Goal: Transaction & Acquisition: Book appointment/travel/reservation

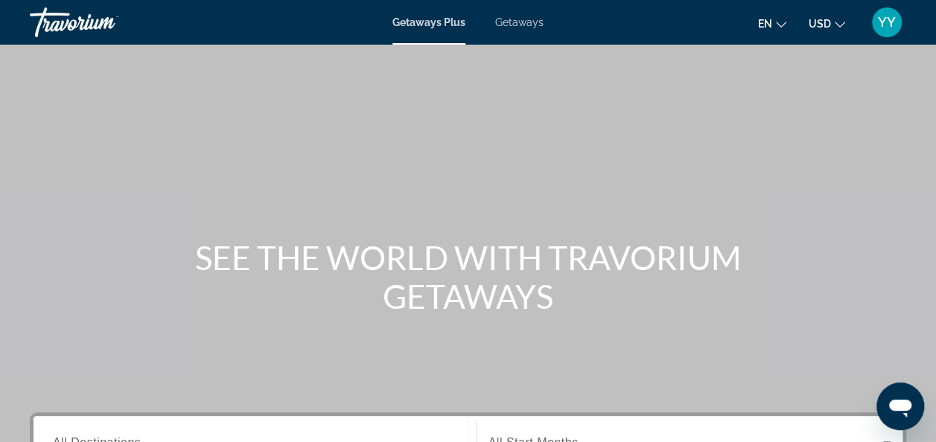
click at [517, 22] on span "Getaways" at bounding box center [519, 22] width 48 height 12
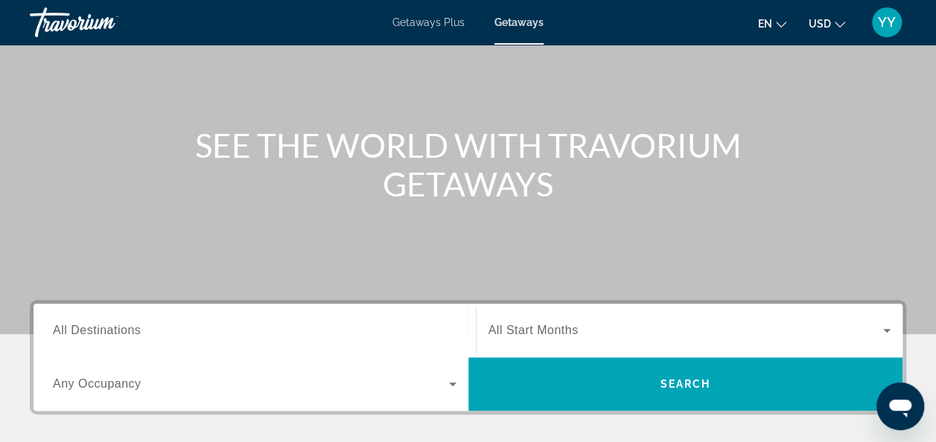
scroll to position [42, 0]
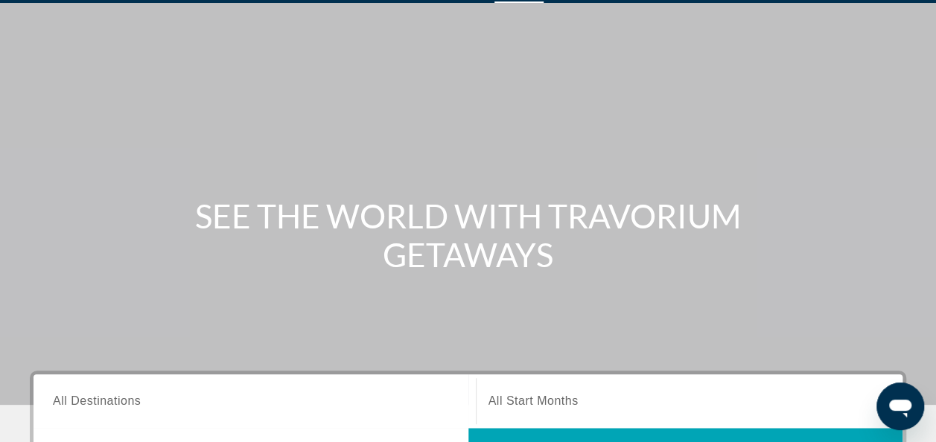
click at [121, 398] on span "All Destinations" at bounding box center [97, 400] width 88 height 13
click at [121, 398] on input "Destination All Destinations" at bounding box center [254, 402] width 403 height 18
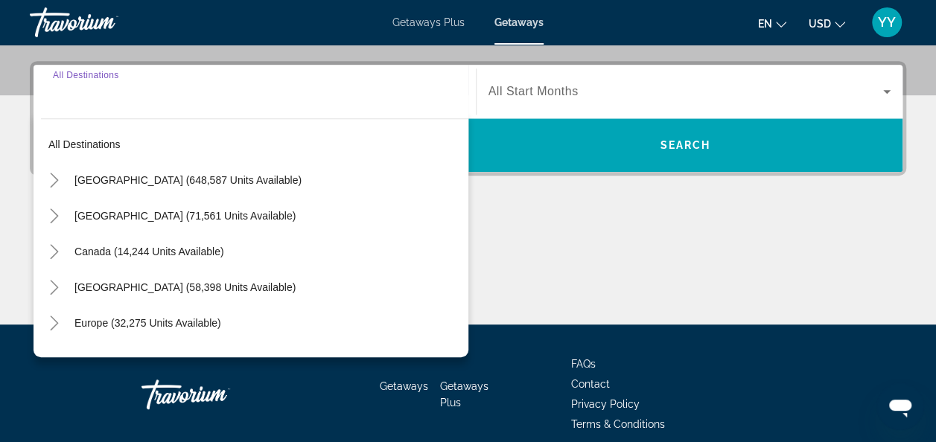
scroll to position [363, 0]
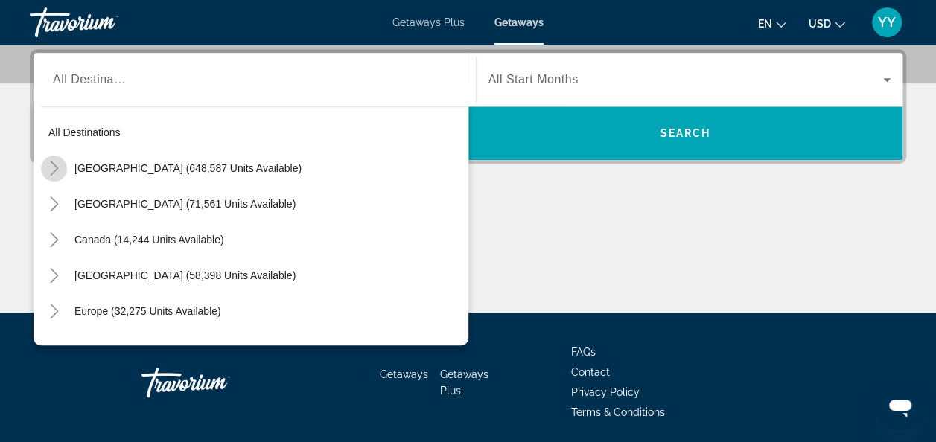
click at [55, 165] on icon "Toggle United States (648,587 units available)" at bounding box center [54, 168] width 8 height 15
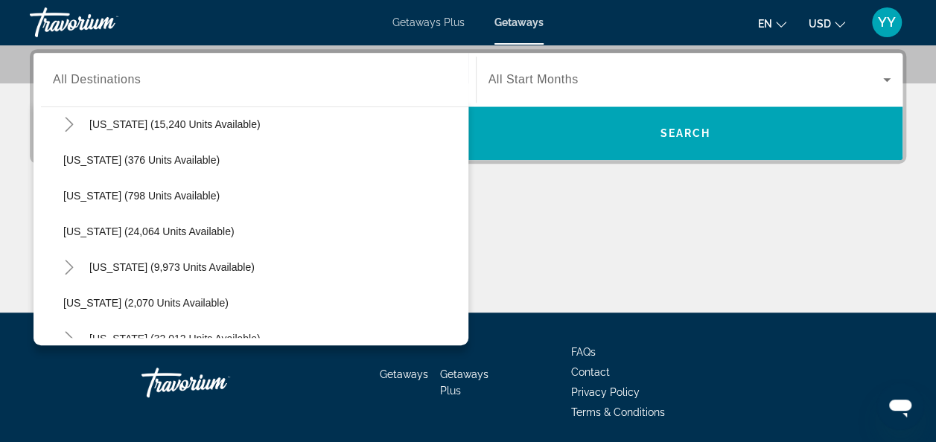
scroll to position [1081, 0]
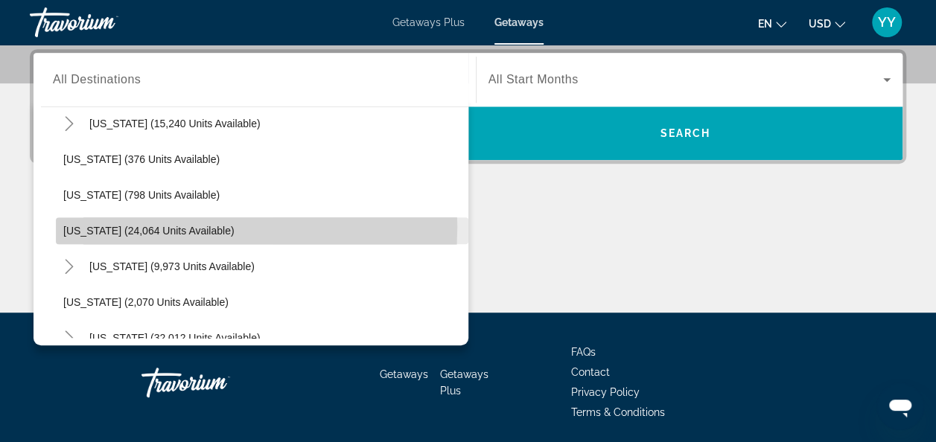
click at [80, 225] on span "[US_STATE] (24,064 units available)" at bounding box center [148, 231] width 171 height 12
type input "**********"
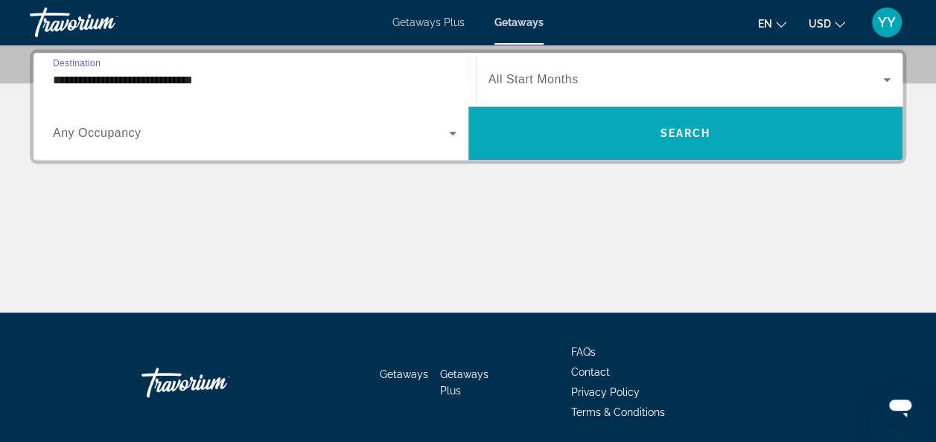
click at [659, 138] on button "Search" at bounding box center [685, 133] width 435 height 54
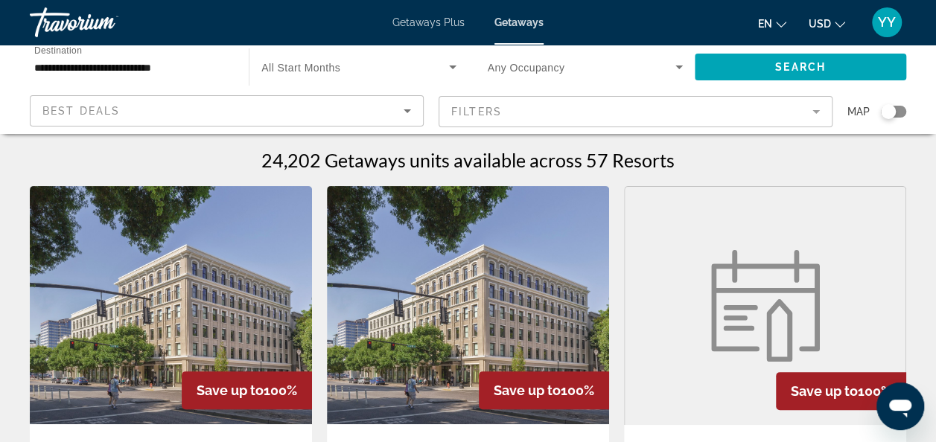
click at [898, 113] on div "Search widget" at bounding box center [892, 112] width 25 height 12
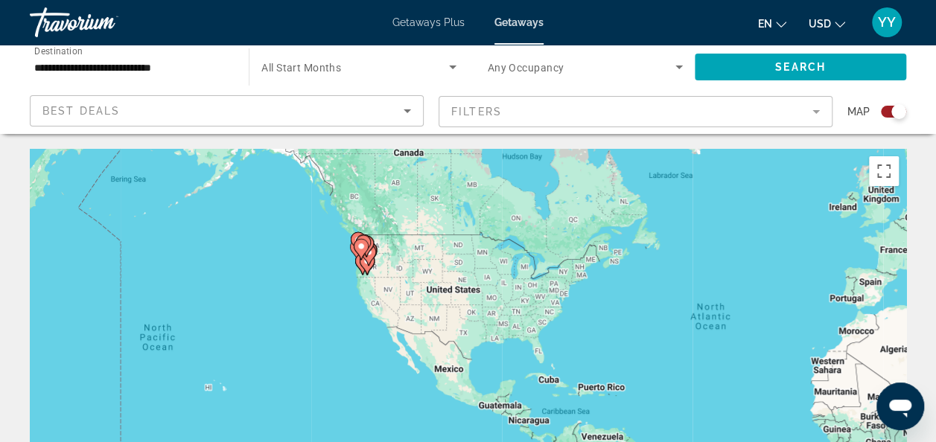
drag, startPoint x: 122, startPoint y: 288, endPoint x: 444, endPoint y: 281, distance: 322.4
click at [443, 281] on div "To activate drag with keyboard, press Alt + Enter. Once in keyboard drag state,…" at bounding box center [468, 372] width 876 height 447
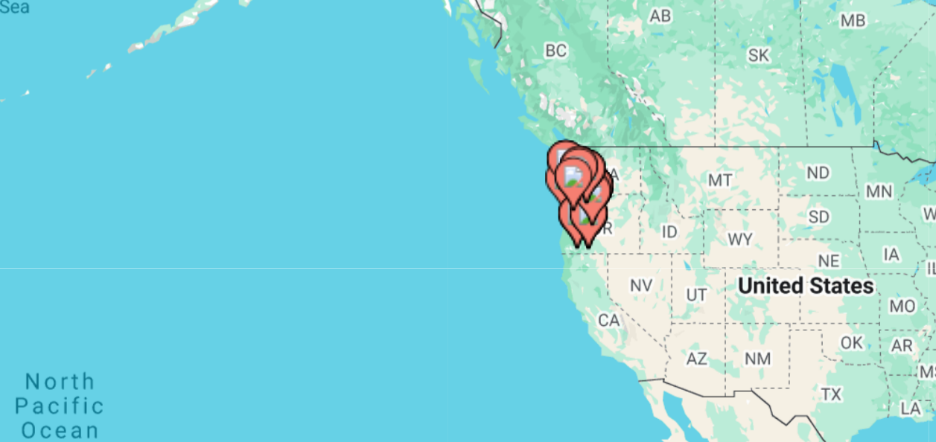
drag, startPoint x: 393, startPoint y: 275, endPoint x: 452, endPoint y: 242, distance: 67.3
click at [452, 242] on div "To activate drag with keyboard, press Alt + Enter. Once in keyboard drag state,…" at bounding box center [468, 372] width 876 height 447
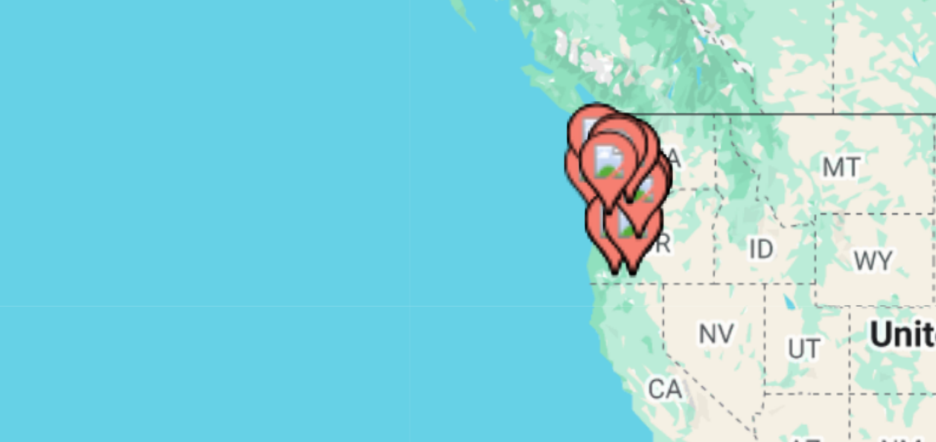
click at [480, 238] on gmp-advanced-marker "Main content" at bounding box center [486, 233] width 15 height 22
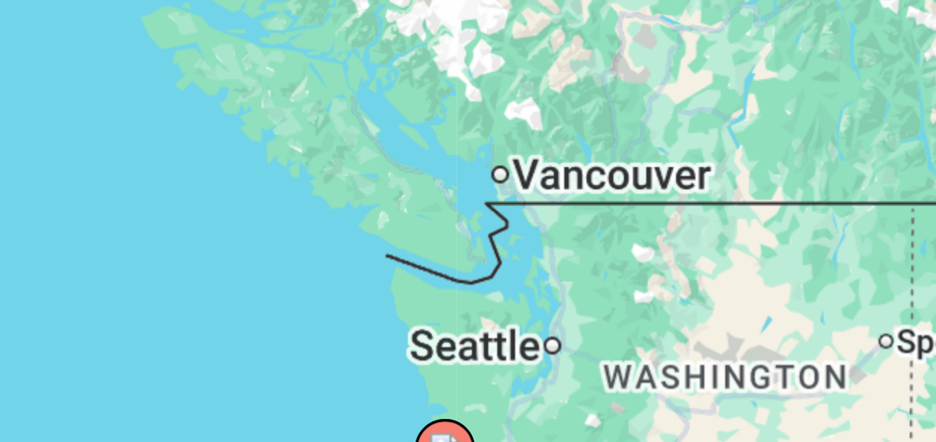
drag, startPoint x: 477, startPoint y: 217, endPoint x: 449, endPoint y: 182, distance: 45.0
click at [449, 182] on div "To activate drag with keyboard, press Alt + Enter. Once in keyboard drag state,…" at bounding box center [468, 372] width 876 height 447
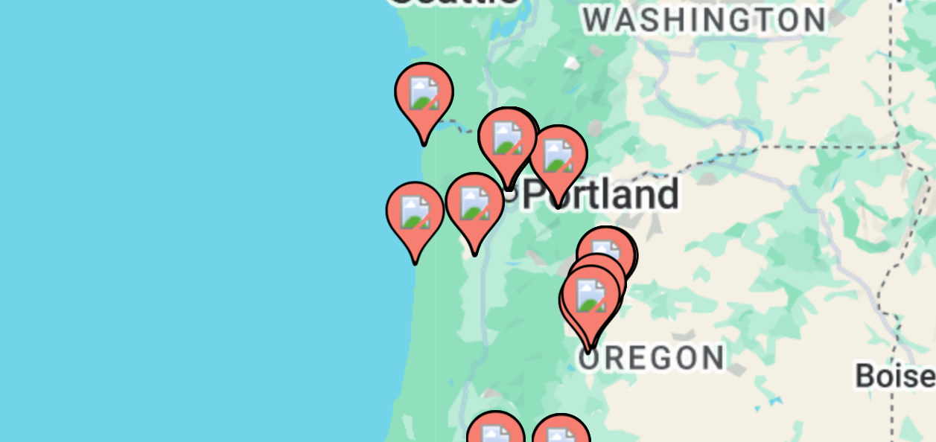
drag, startPoint x: 467, startPoint y: 269, endPoint x: 475, endPoint y: 182, distance: 86.7
click at [475, 182] on div "To activate drag with keyboard, press Alt + Enter. Once in keyboard drag state,…" at bounding box center [468, 372] width 876 height 447
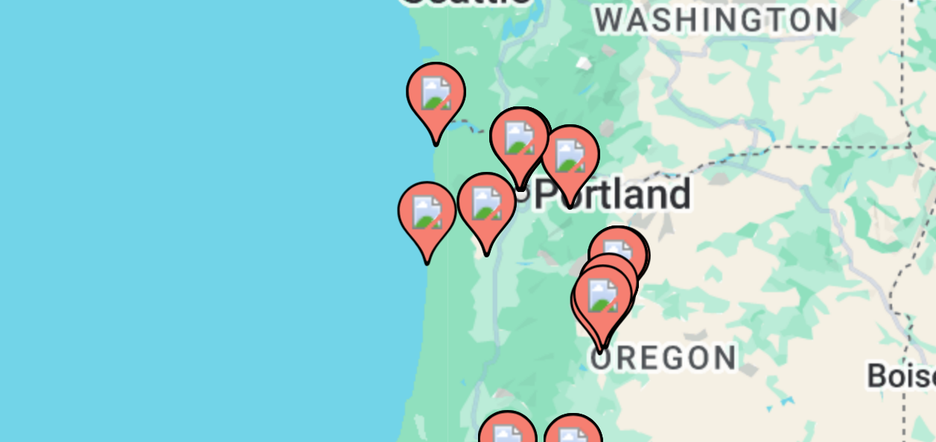
click at [447, 220] on image "Main content" at bounding box center [445, 219] width 9 height 9
type input "**********"
click at [468, 372] on div "Main content" at bounding box center [906, 372] width 876 height 0
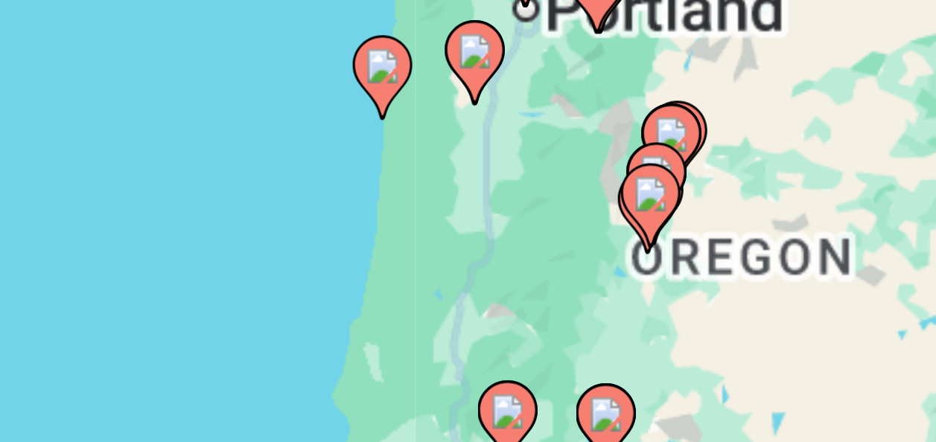
click at [447, 220] on div "To activate drag with keyboard, press Alt + Enter. Once in keyboard drag state,…" at bounding box center [468, 372] width 876 height 447
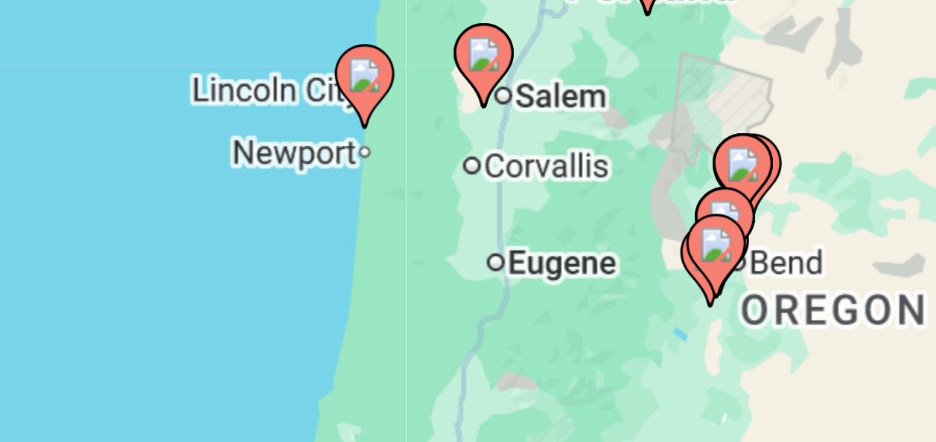
click at [426, 218] on image "Main content" at bounding box center [427, 215] width 9 height 9
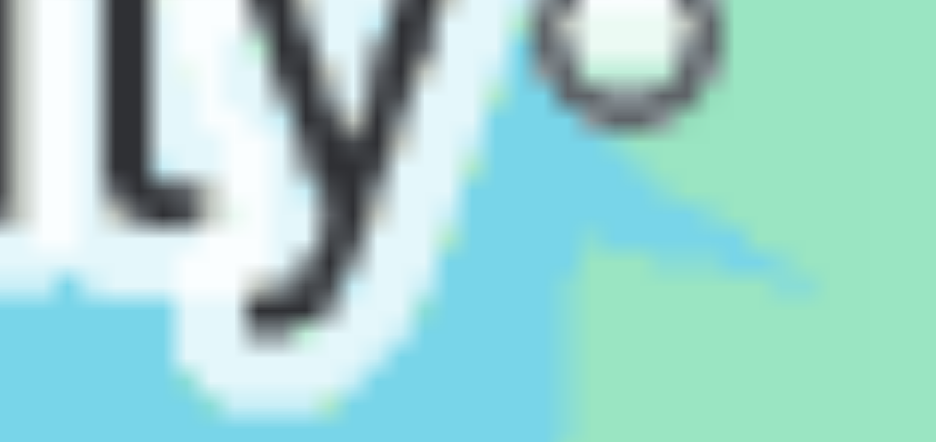
click at [426, 218] on div "To activate drag with keyboard, press Alt + Enter. Once in keyboard drag state,…" at bounding box center [468, 372] width 876 height 447
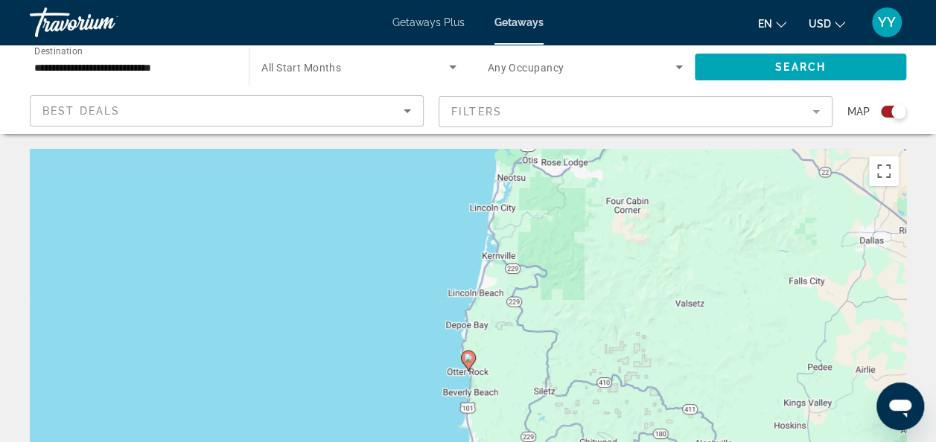
click at [469, 363] on icon "Main content" at bounding box center [467, 360] width 13 height 19
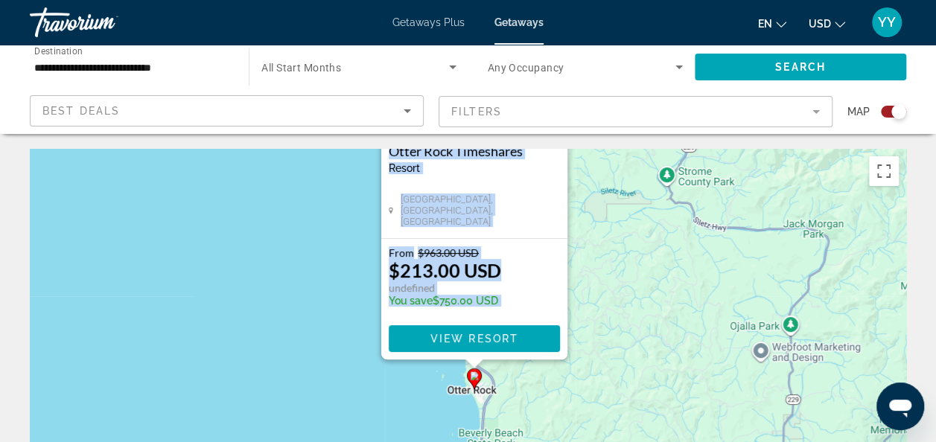
drag, startPoint x: 341, startPoint y: 307, endPoint x: 347, endPoint y: 135, distance: 171.3
click at [444, 342] on span "View Resort" at bounding box center [473, 339] width 88 height 12
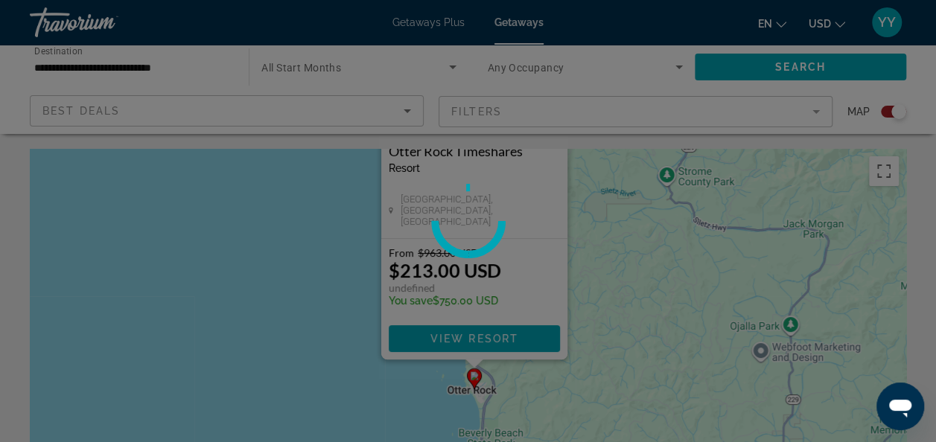
click at [437, 336] on div at bounding box center [468, 221] width 936 height 442
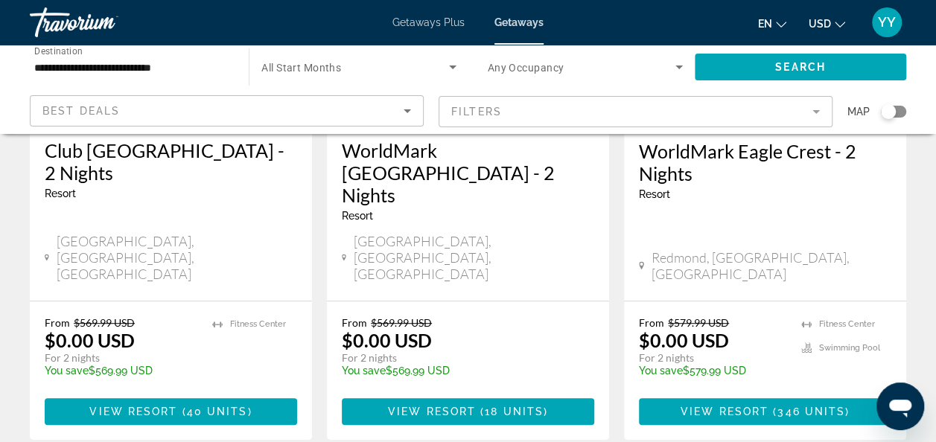
scroll to position [299, 0]
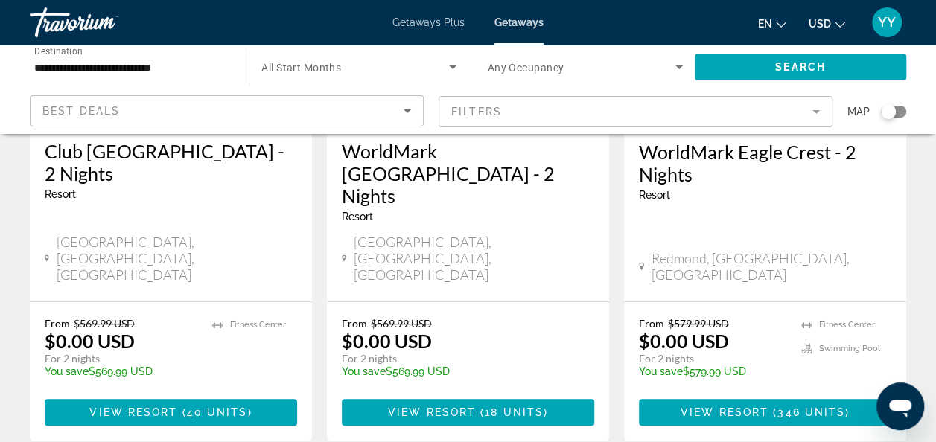
click at [816, 109] on mat-form-field "Filters" at bounding box center [635, 111] width 394 height 31
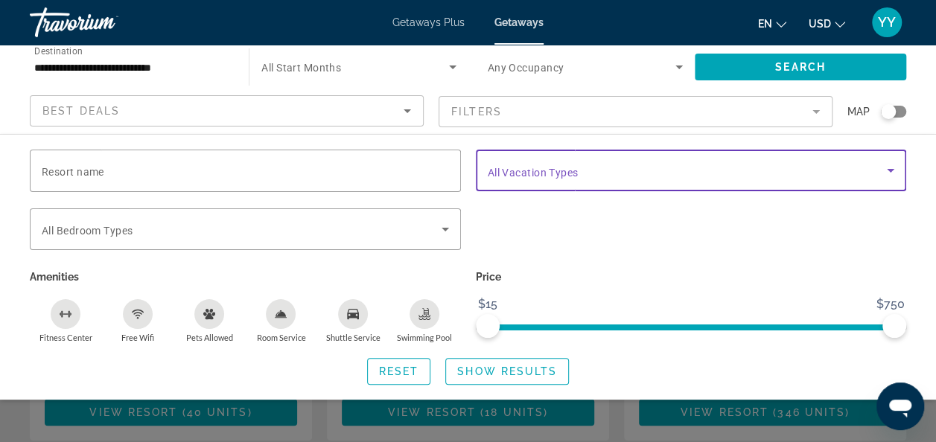
click at [886, 172] on icon "Search widget" at bounding box center [890, 171] width 18 height 18
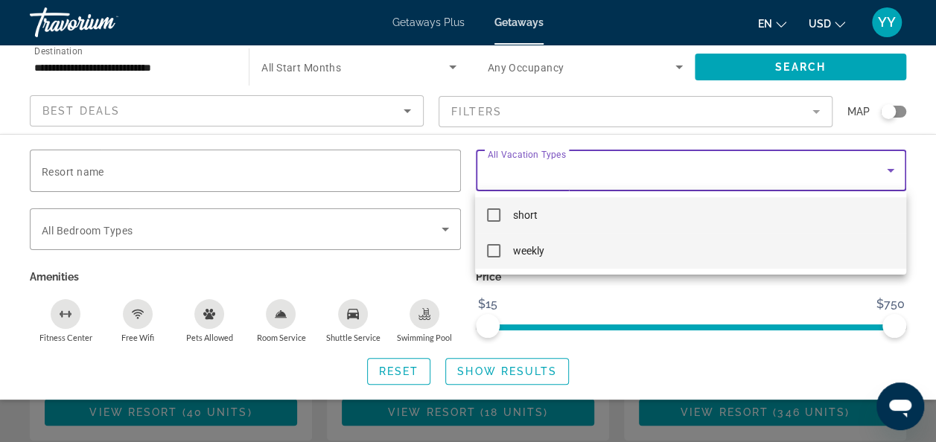
click at [493, 248] on mat-pseudo-checkbox at bounding box center [493, 250] width 13 height 13
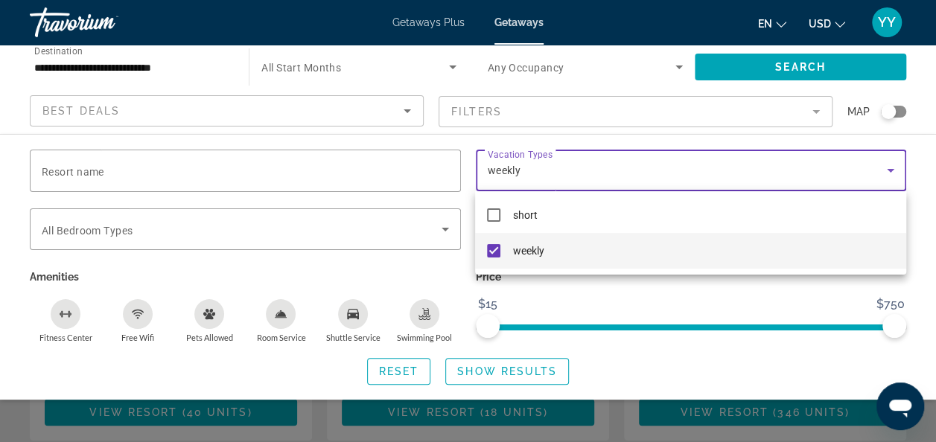
click at [682, 307] on div at bounding box center [468, 221] width 936 height 442
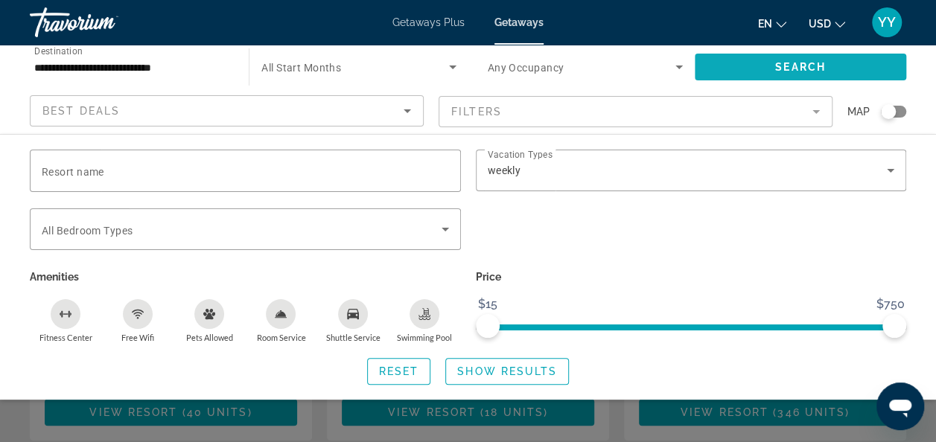
click at [738, 71] on span "Search widget" at bounding box center [799, 67] width 211 height 36
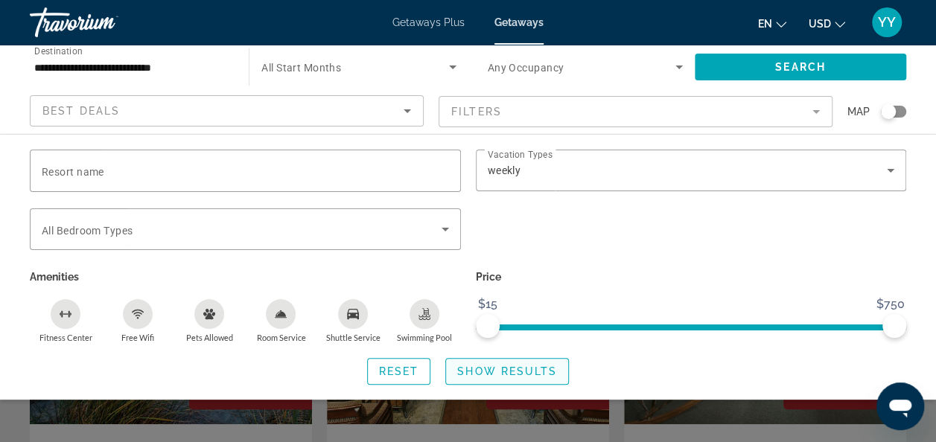
click at [485, 366] on span "Show Results" at bounding box center [507, 371] width 100 height 12
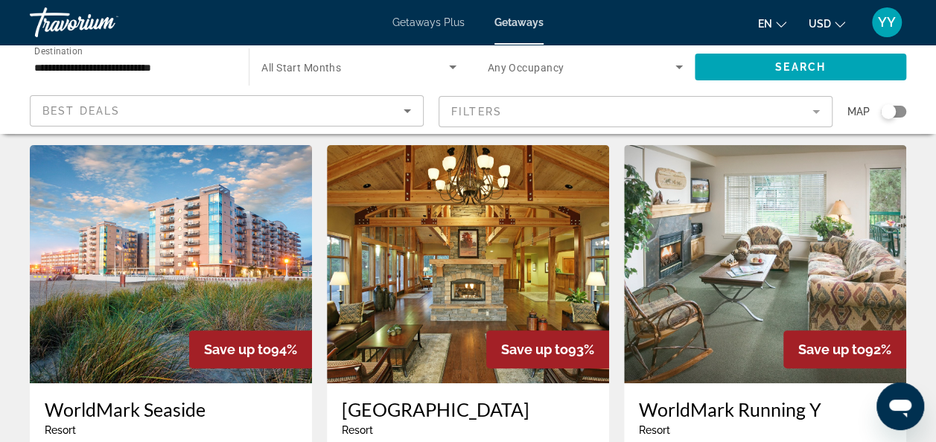
scroll to position [39, 0]
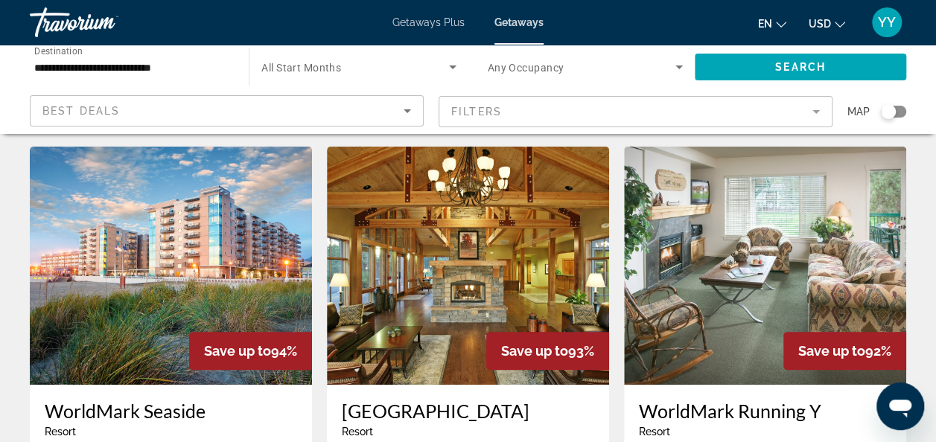
click at [144, 296] on img "Main content" at bounding box center [171, 266] width 282 height 238
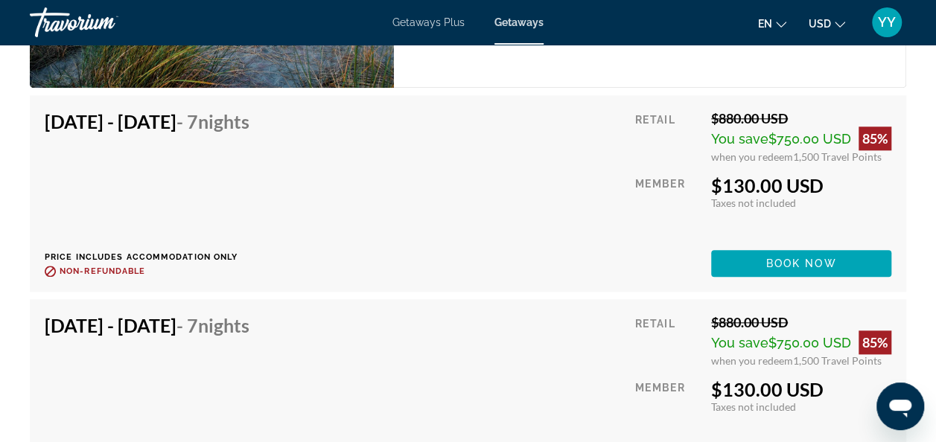
scroll to position [3467, 0]
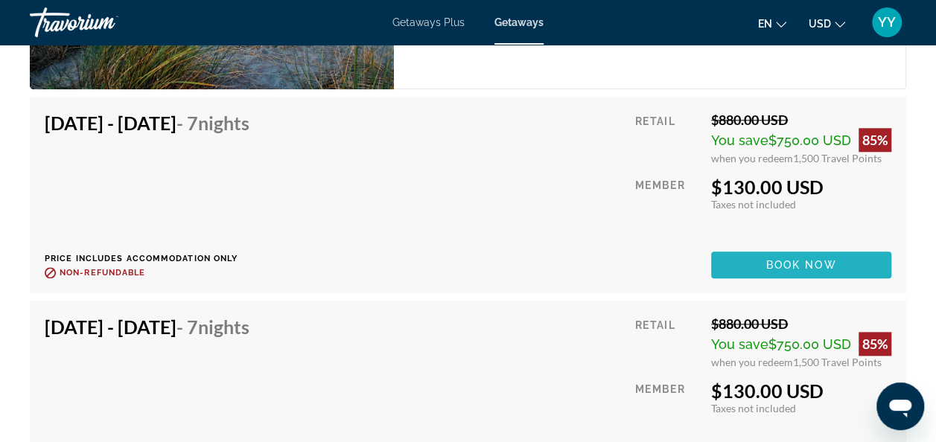
click at [796, 263] on span "Book now" at bounding box center [801, 265] width 71 height 12
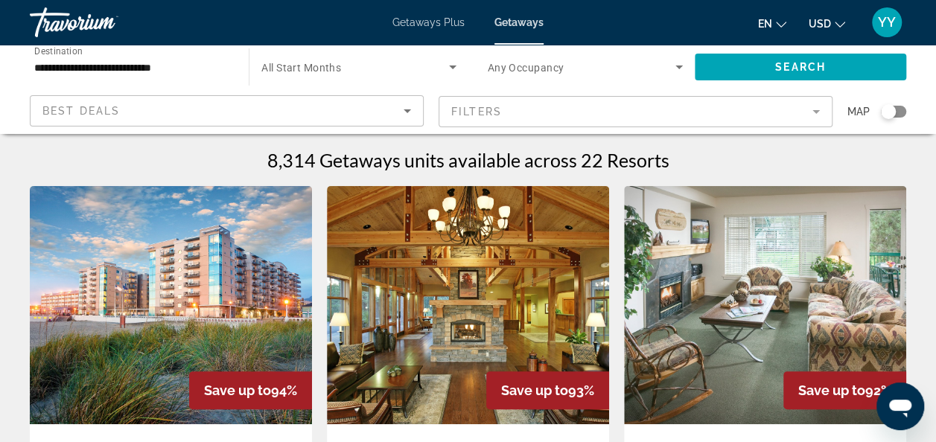
click at [403, 106] on icon "Sort by" at bounding box center [407, 111] width 18 height 18
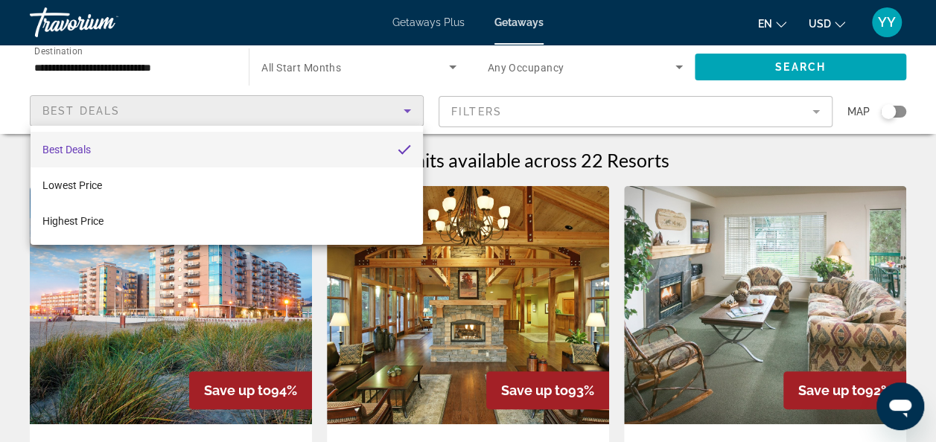
click at [405, 106] on div at bounding box center [468, 221] width 936 height 442
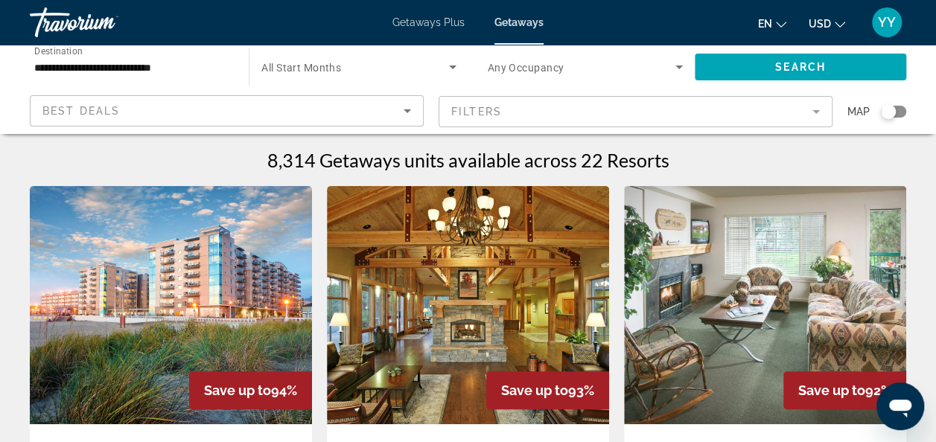
click at [811, 109] on mat-form-field "Filters" at bounding box center [635, 111] width 394 height 31
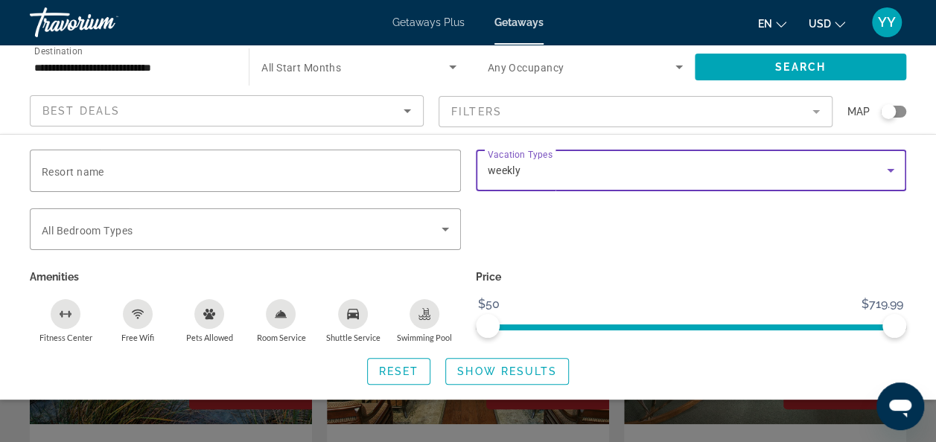
click at [889, 165] on icon "Search widget" at bounding box center [890, 171] width 18 height 18
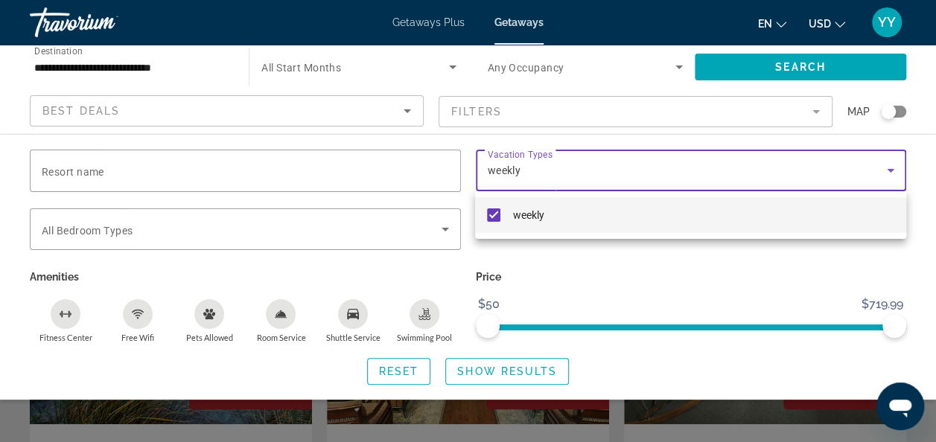
click at [890, 168] on div at bounding box center [468, 221] width 936 height 442
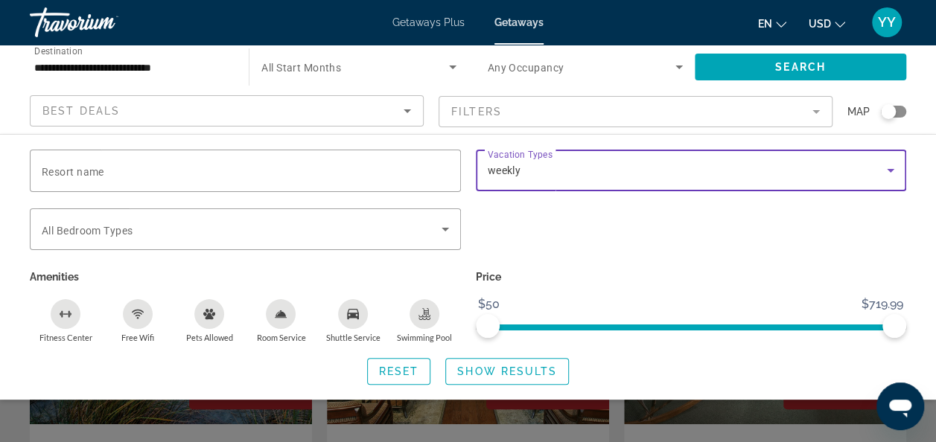
click at [890, 169] on icon "Search widget" at bounding box center [889, 171] width 7 height 4
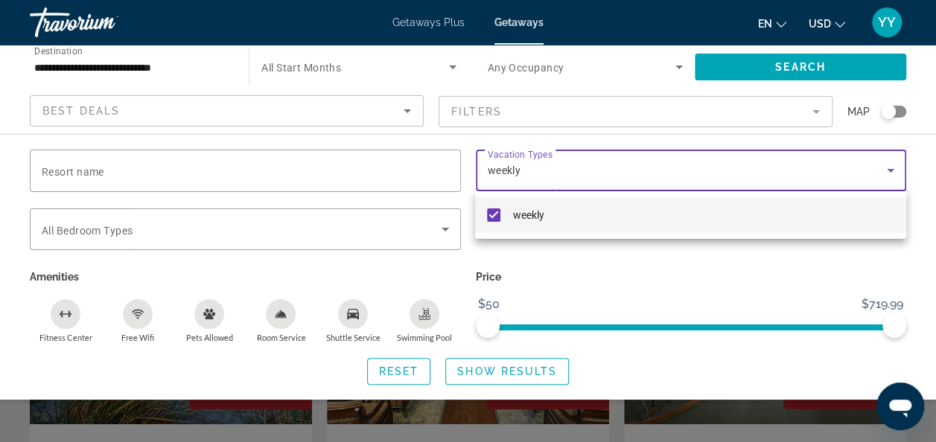
click at [890, 168] on div at bounding box center [468, 221] width 936 height 442
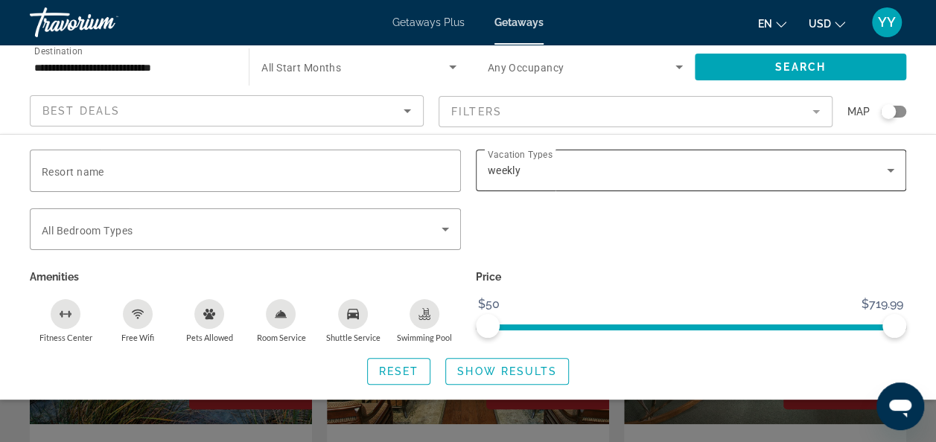
click at [895, 167] on icon "Search widget" at bounding box center [890, 171] width 18 height 18
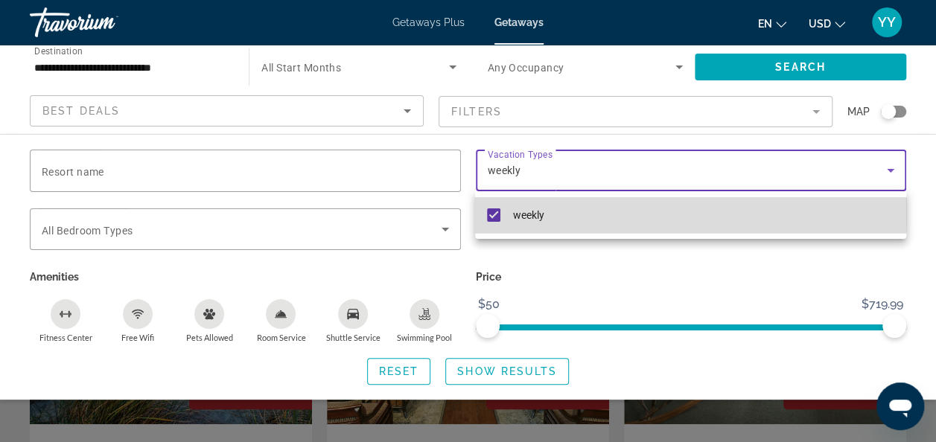
click at [494, 210] on mat-pseudo-checkbox at bounding box center [493, 214] width 13 height 13
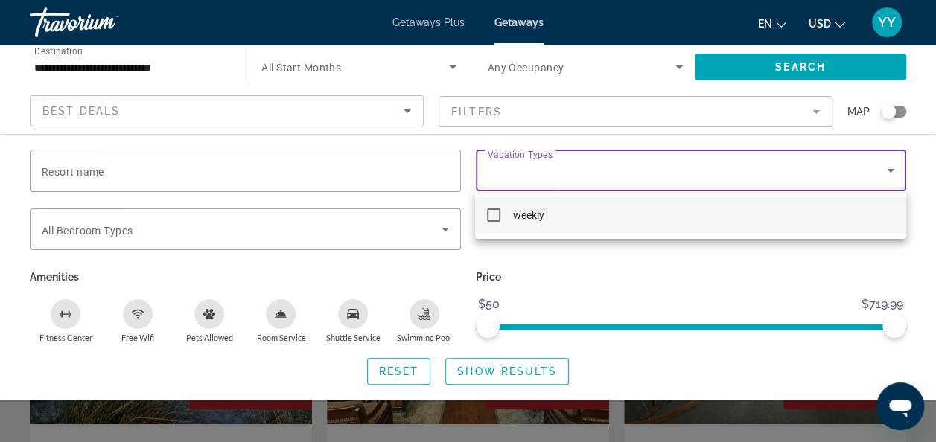
click at [470, 369] on div at bounding box center [468, 221] width 936 height 442
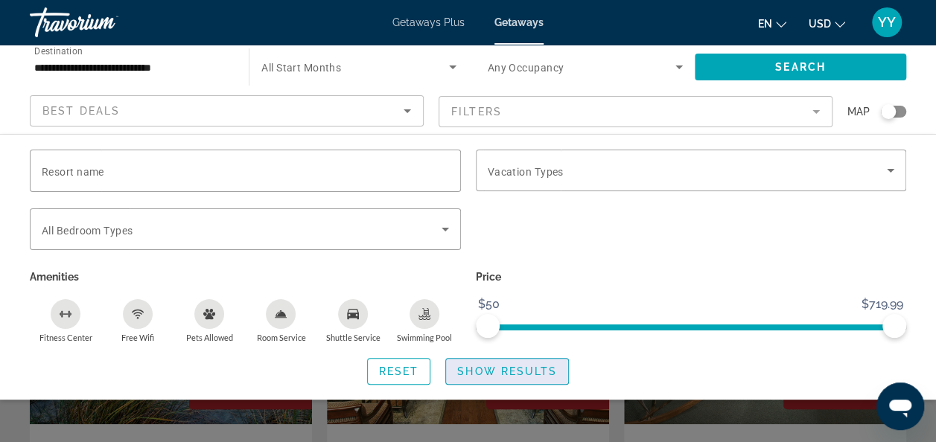
click at [478, 366] on span "Show Results" at bounding box center [507, 371] width 100 height 12
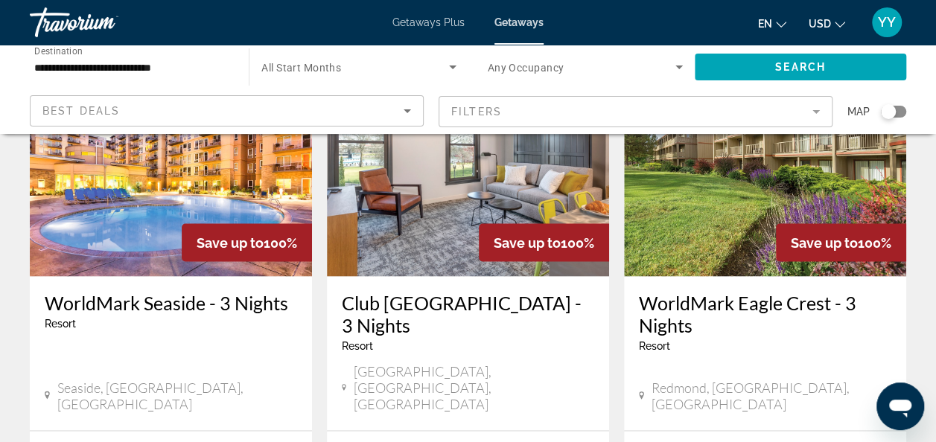
scroll to position [1318, 0]
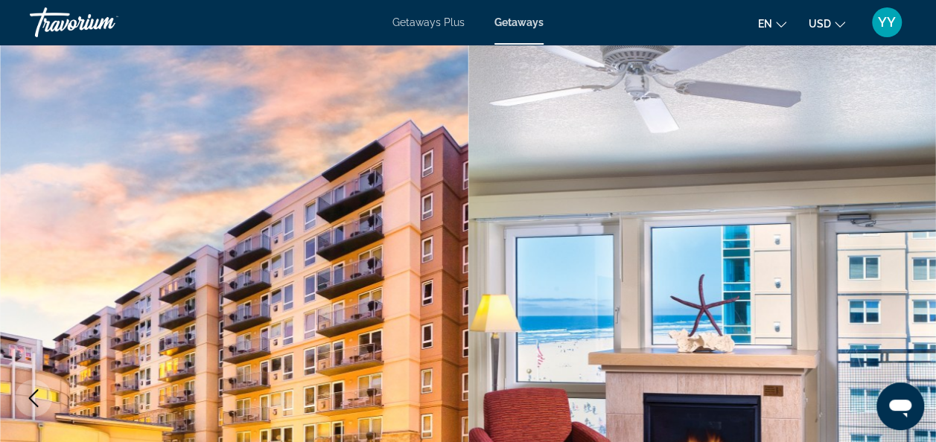
click at [412, 25] on span "Getaways Plus" at bounding box center [428, 22] width 72 height 12
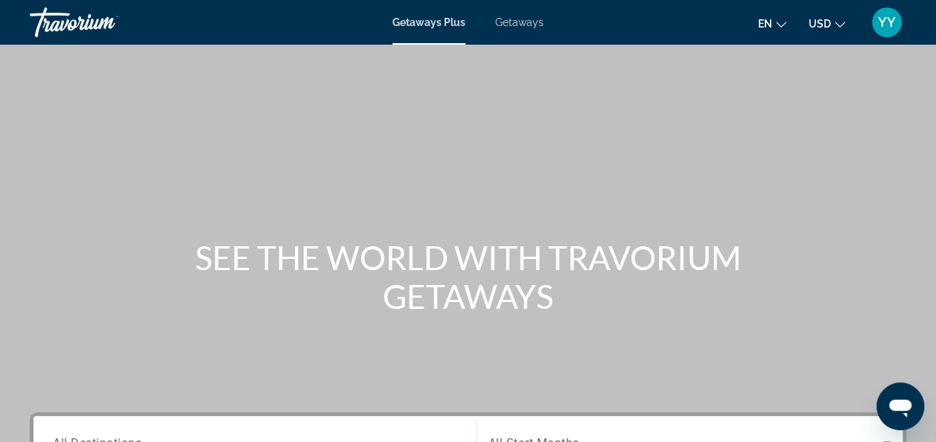
click at [414, 25] on span "Getaways Plus" at bounding box center [428, 22] width 73 height 12
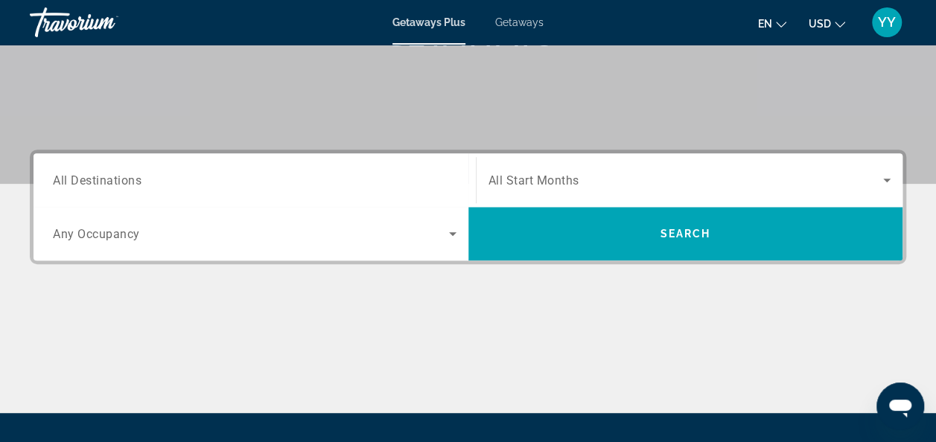
scroll to position [263, 0]
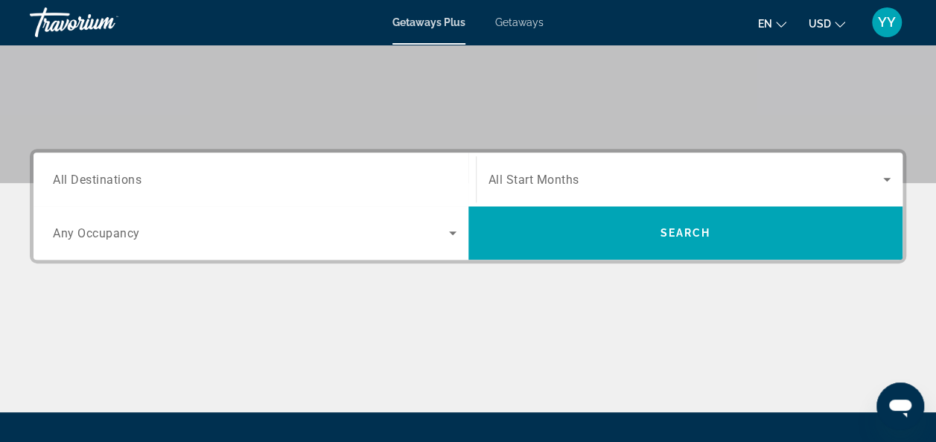
click at [255, 182] on input "Destination All Destinations" at bounding box center [254, 180] width 403 height 18
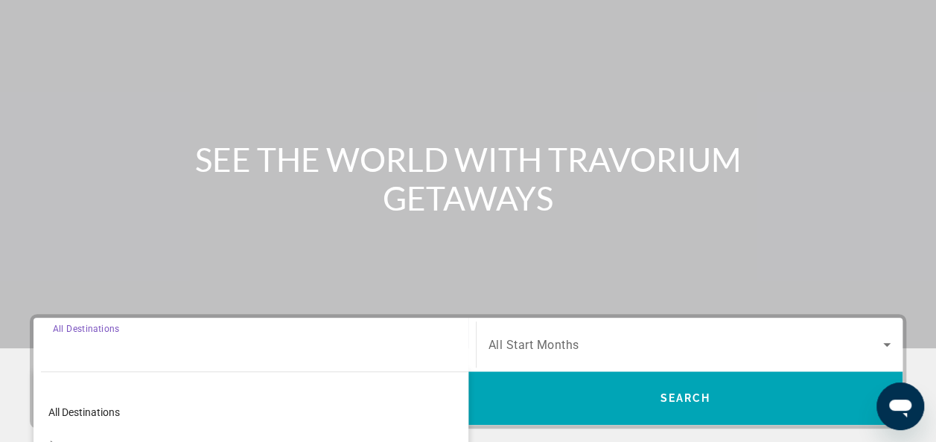
scroll to position [0, 0]
